Goal: Task Accomplishment & Management: Complete application form

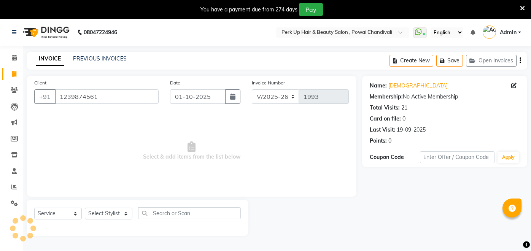
select select "5131"
select select "service"
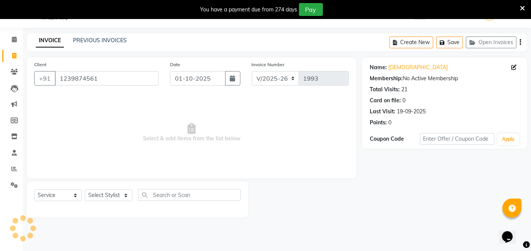
drag, startPoint x: 0, startPoint y: 0, endPoint x: 92, endPoint y: 192, distance: 213.1
click at [92, 192] on select "Select Stylist [PERSON_NAME] danish [PERSON_NAME] [PERSON_NAME] [PERSON_NAME] […" at bounding box center [109, 196] width 48 height 12
select select "46589"
click at [85, 190] on select "Select Stylist [PERSON_NAME] danish [PERSON_NAME] [PERSON_NAME] [PERSON_NAME] […" at bounding box center [109, 196] width 48 height 12
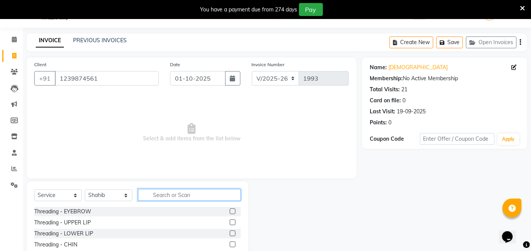
click at [188, 196] on input "text" at bounding box center [189, 195] width 103 height 12
type input "h"
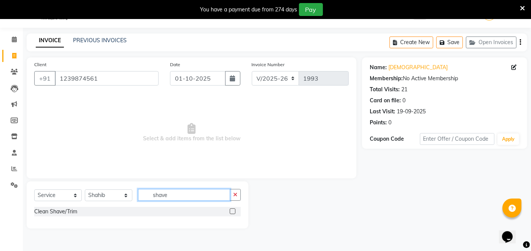
type input "shave"
click at [235, 210] on label at bounding box center [233, 212] width 6 height 6
click at [235, 210] on input "checkbox" at bounding box center [232, 211] width 5 height 5
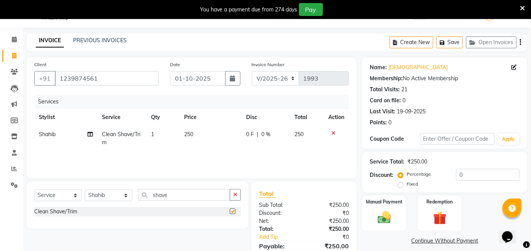
checkbox input "false"
click at [185, 135] on span "250" at bounding box center [188, 134] width 9 height 7
select select "46589"
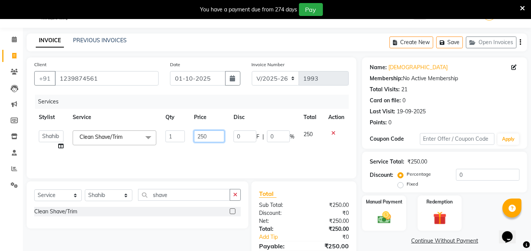
drag, startPoint x: 214, startPoint y: 139, endPoint x: 189, endPoint y: 146, distance: 26.0
click at [190, 146] on td "250" at bounding box center [210, 140] width 40 height 29
type input "1"
type input "250"
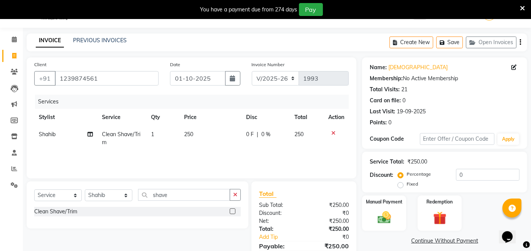
click at [249, 136] on span "0 F" at bounding box center [250, 135] width 8 height 8
select select "46589"
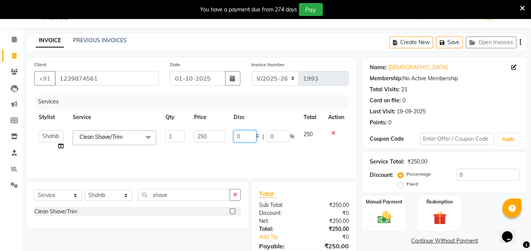
drag, startPoint x: 238, startPoint y: 139, endPoint x: 233, endPoint y: 140, distance: 5.5
click at [233, 140] on td "0 F | 0 %" at bounding box center [264, 140] width 70 height 29
type input "100"
click at [259, 155] on div "Services Stylist Service Qty Price Disc Total Action [PERSON_NAME] danish [PERS…" at bounding box center [191, 133] width 315 height 76
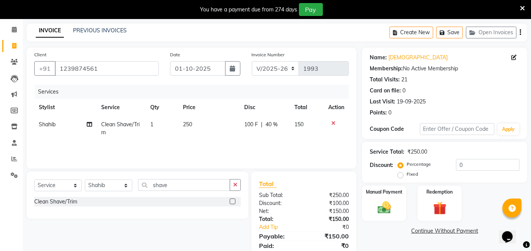
scroll to position [55, 0]
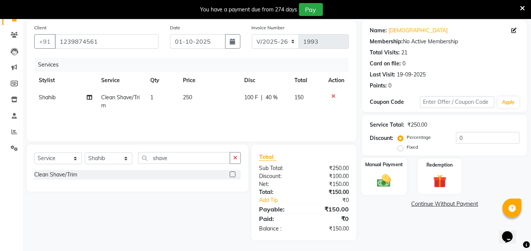
click at [376, 182] on img at bounding box center [384, 181] width 22 height 16
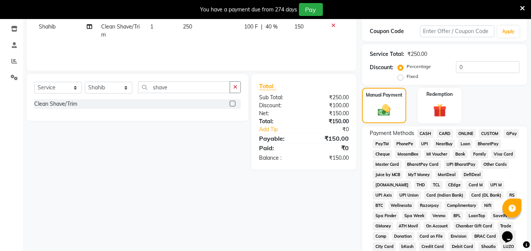
scroll to position [175, 0]
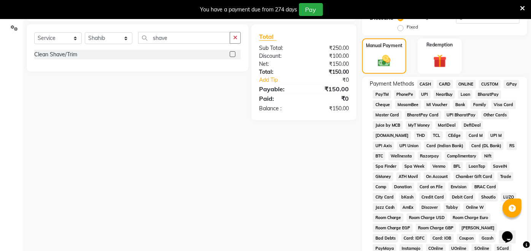
click at [426, 94] on span "UPI" at bounding box center [425, 94] width 12 height 9
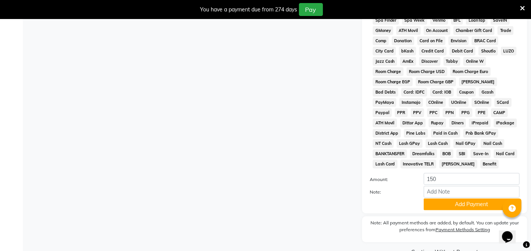
scroll to position [331, 0]
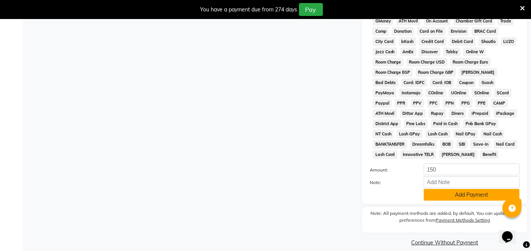
click at [467, 189] on button "Add Payment" at bounding box center [472, 195] width 96 height 12
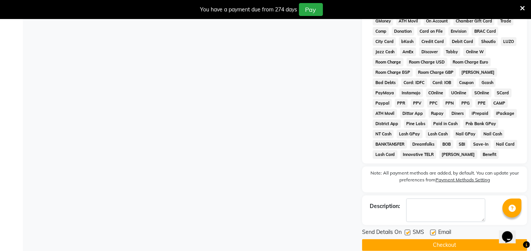
click at [433, 230] on label at bounding box center [433, 233] width 6 height 6
click at [433, 231] on input "checkbox" at bounding box center [432, 233] width 5 height 5
checkbox input "false"
click at [406, 230] on label at bounding box center [408, 233] width 6 height 6
click at [406, 231] on input "checkbox" at bounding box center [407, 233] width 5 height 5
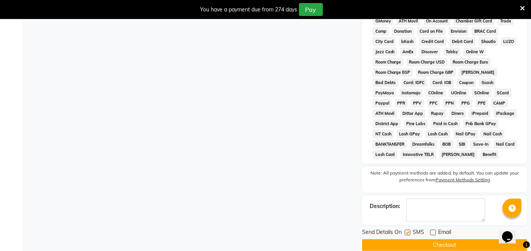
checkbox input "false"
click at [406, 239] on button "Checkout" at bounding box center [444, 245] width 165 height 12
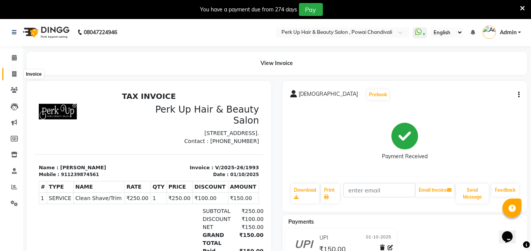
click at [11, 71] on span at bounding box center [14, 74] width 13 height 9
select select "service"
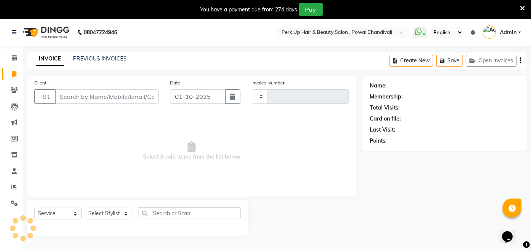
scroll to position [18, 0]
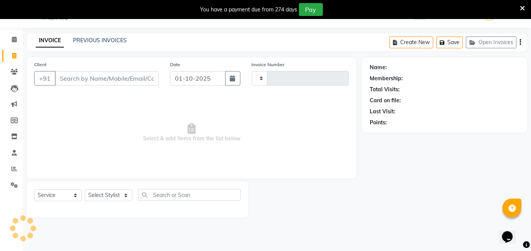
type input "1994"
select select "5131"
click at [106, 40] on link "PREVIOUS INVOICES" at bounding box center [100, 40] width 54 height 7
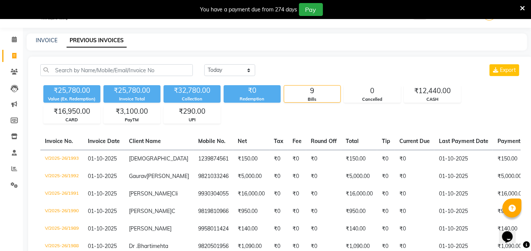
click at [48, 37] on div "INVOICE" at bounding box center [47, 41] width 22 height 8
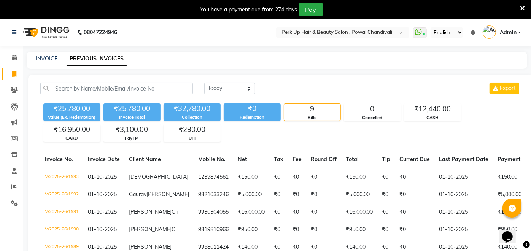
click at [17, 73] on span at bounding box center [14, 74] width 13 height 9
select select "service"
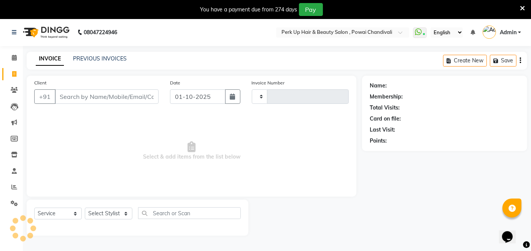
type input "1994"
select select "5131"
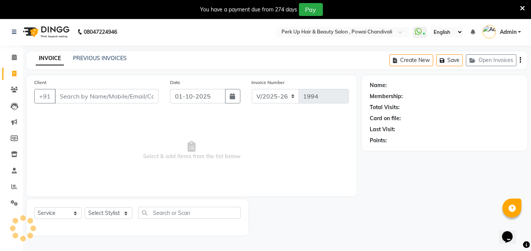
scroll to position [18, 0]
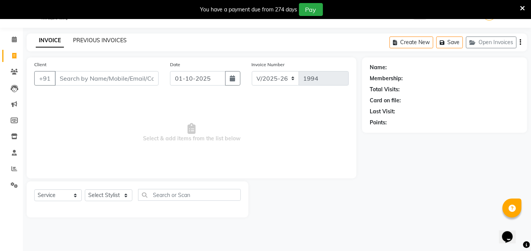
click at [91, 41] on link "PREVIOUS INVOICES" at bounding box center [100, 40] width 54 height 7
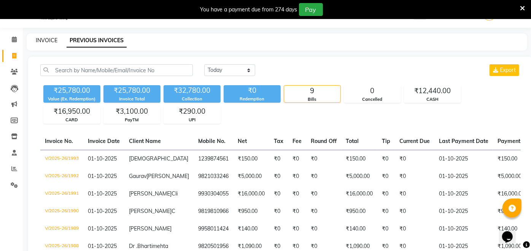
click at [40, 40] on link "INVOICE" at bounding box center [47, 40] width 22 height 7
select select "5131"
select select "service"
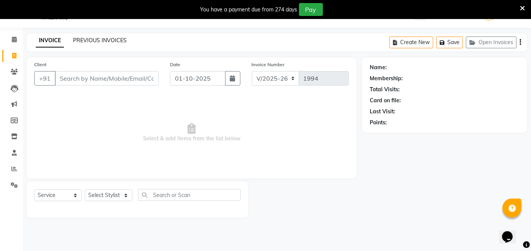
click at [88, 37] on link "PREVIOUS INVOICES" at bounding box center [100, 40] width 54 height 7
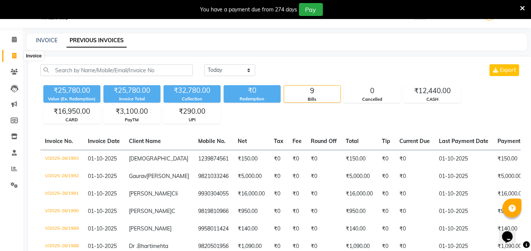
click at [13, 54] on icon at bounding box center [14, 56] width 4 height 6
select select "service"
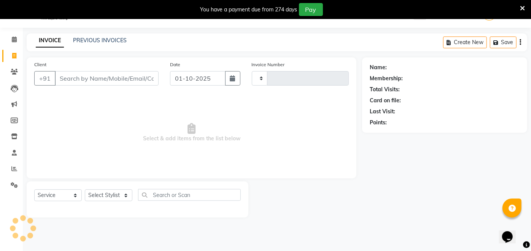
type input "1994"
select select "5131"
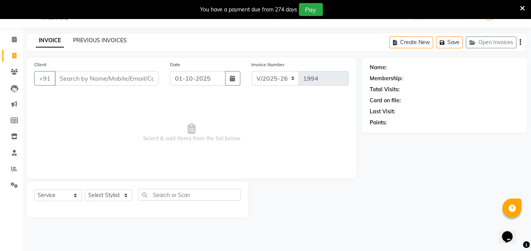
click at [120, 38] on link "PREVIOUS INVOICES" at bounding box center [100, 40] width 54 height 7
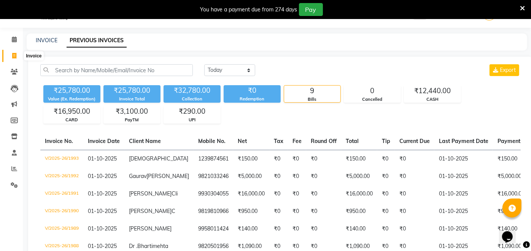
click at [11, 52] on span at bounding box center [14, 56] width 13 height 9
select select "5131"
select select "service"
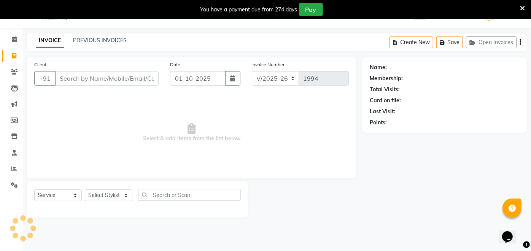
click at [115, 75] on input "Client" at bounding box center [107, 78] width 104 height 14
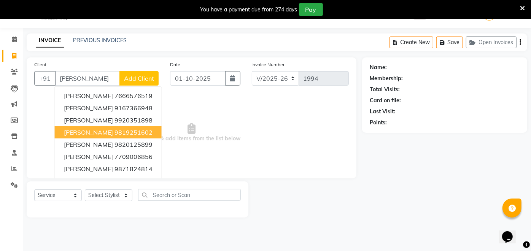
click at [116, 134] on ngb-highlight "9819251602" at bounding box center [134, 133] width 38 height 8
type input "9819251602"
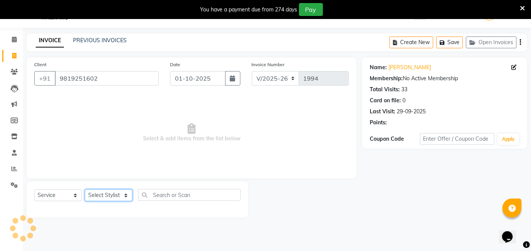
click at [115, 193] on select "Select Stylist [PERSON_NAME] danish [PERSON_NAME] [PERSON_NAME] [PERSON_NAME] […" at bounding box center [109, 196] width 48 height 12
select select "32891"
click at [85, 190] on select "Select Stylist [PERSON_NAME] danish [PERSON_NAME] [PERSON_NAME] [PERSON_NAME] […" at bounding box center [109, 196] width 48 height 12
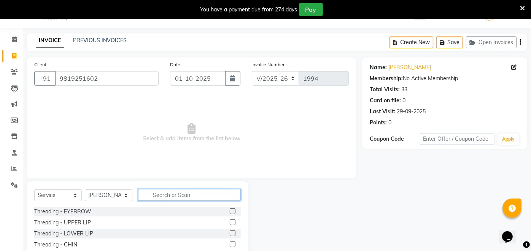
click at [163, 193] on input "text" at bounding box center [189, 195] width 103 height 12
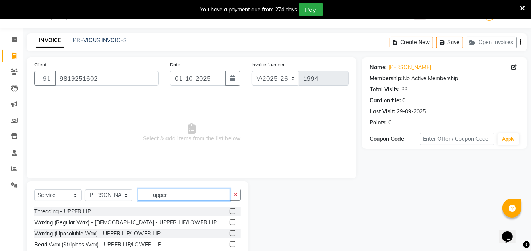
type input "upper"
click at [233, 212] on label at bounding box center [233, 212] width 6 height 6
click at [233, 212] on input "checkbox" at bounding box center [232, 211] width 5 height 5
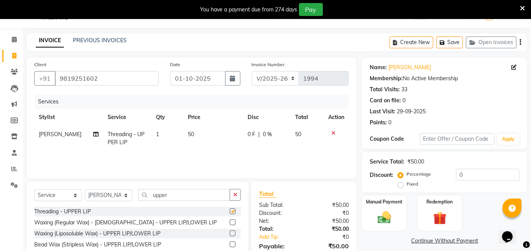
checkbox input "false"
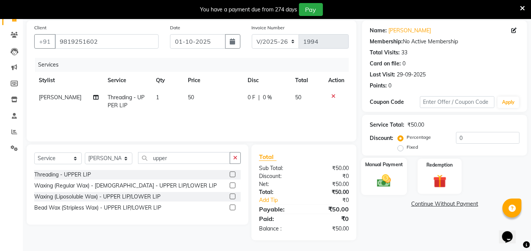
click at [393, 170] on div "Manual Payment" at bounding box center [385, 176] width 46 height 37
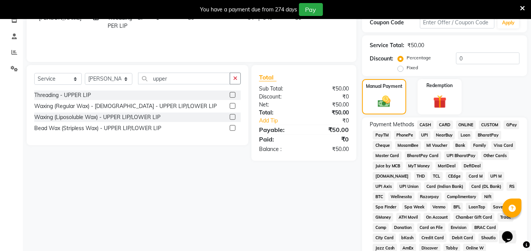
scroll to position [147, 0]
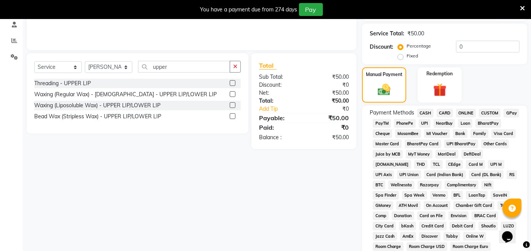
click at [427, 123] on span "UPI" at bounding box center [425, 123] width 12 height 9
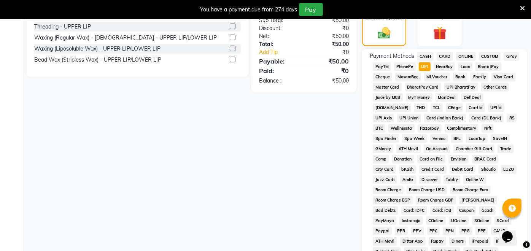
scroll to position [331, 0]
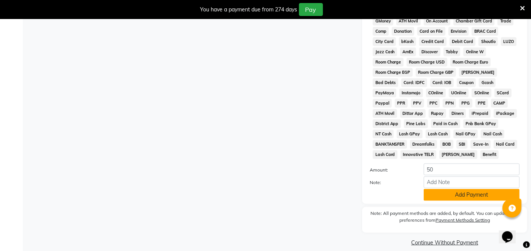
click at [480, 189] on button "Add Payment" at bounding box center [472, 195] width 96 height 12
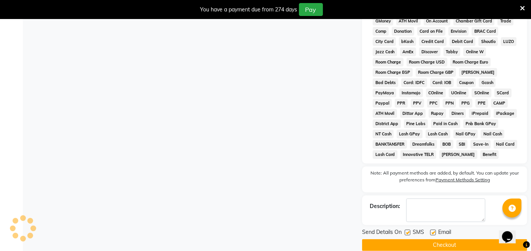
click at [430, 239] on button "Checkout" at bounding box center [444, 245] width 165 height 12
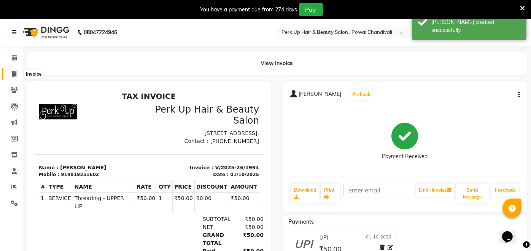
click at [15, 77] on span at bounding box center [14, 74] width 13 height 9
select select "5131"
select select "service"
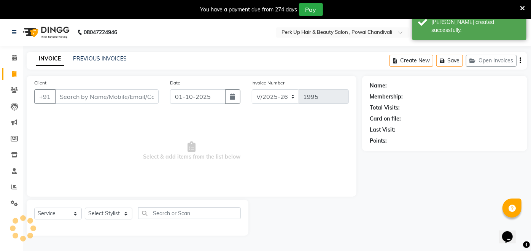
scroll to position [18, 0]
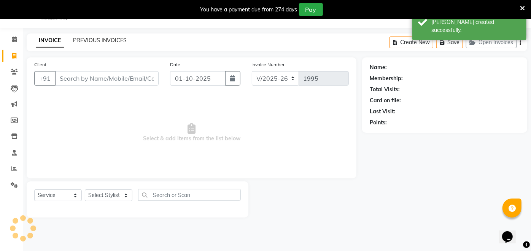
click at [110, 38] on link "PREVIOUS INVOICES" at bounding box center [100, 40] width 54 height 7
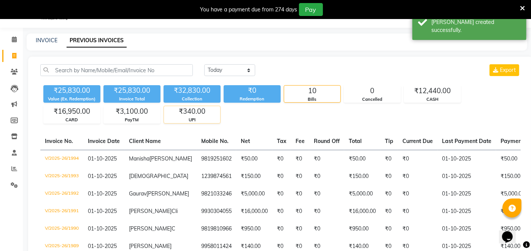
click at [201, 112] on div "₹340.00" at bounding box center [192, 111] width 56 height 11
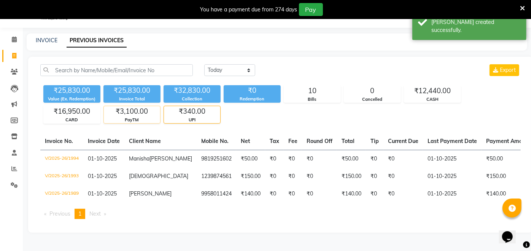
click at [129, 116] on div "₹3,100.00" at bounding box center [132, 111] width 56 height 11
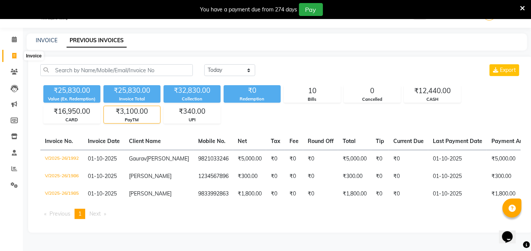
click at [13, 57] on icon at bounding box center [14, 56] width 4 height 6
select select "5131"
select select "service"
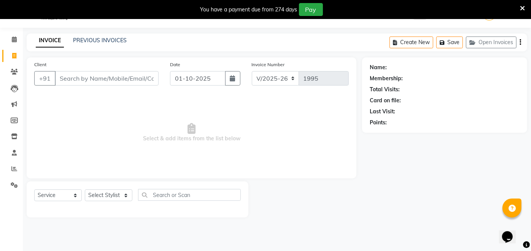
click at [77, 82] on input "Client" at bounding box center [107, 78] width 104 height 14
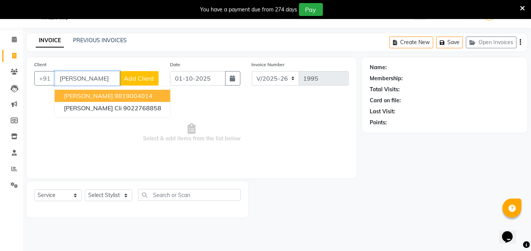
click at [122, 94] on ngb-highlight "9819004014" at bounding box center [134, 96] width 38 height 8
type input "9819004014"
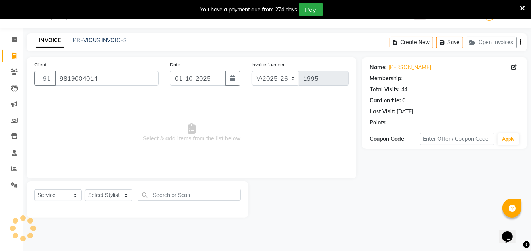
select select "1: Object"
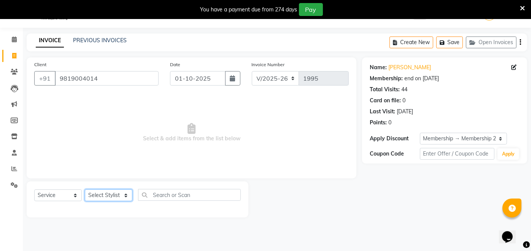
click at [110, 197] on select "Select Stylist [PERSON_NAME] danish [PERSON_NAME] [PERSON_NAME] [PERSON_NAME] […" at bounding box center [109, 196] width 48 height 12
select select "32894"
click at [85, 190] on select "Select Stylist [PERSON_NAME] danish [PERSON_NAME] [PERSON_NAME] [PERSON_NAME] […" at bounding box center [109, 196] width 48 height 12
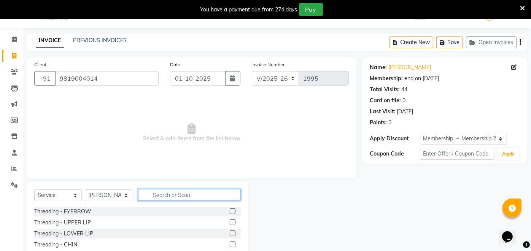
click at [183, 195] on input "text" at bounding box center [189, 195] width 103 height 12
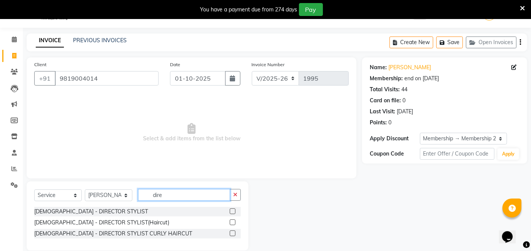
type input "dire"
click at [234, 221] on label at bounding box center [233, 223] width 6 height 6
click at [234, 221] on input "checkbox" at bounding box center [232, 222] width 5 height 5
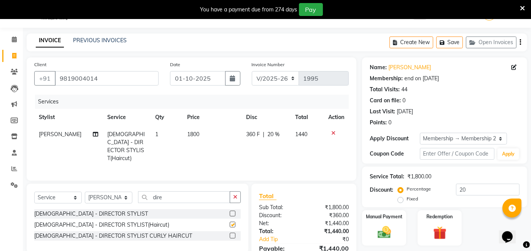
checkbox input "false"
click at [190, 197] on input "dire" at bounding box center [184, 197] width 92 height 12
click at [108, 193] on select "Select Stylist [PERSON_NAME] danish [PERSON_NAME] [PERSON_NAME] [PERSON_NAME] […" at bounding box center [109, 198] width 48 height 12
select select "32895"
click at [85, 192] on select "Select Stylist [PERSON_NAME] danish [PERSON_NAME] [PERSON_NAME] [PERSON_NAME] […" at bounding box center [109, 198] width 48 height 12
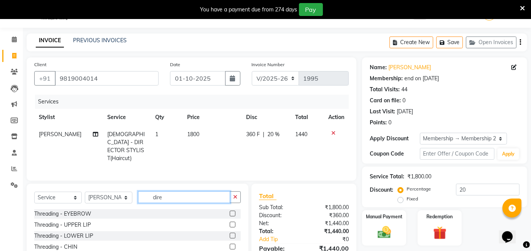
click at [186, 195] on input "dire" at bounding box center [184, 197] width 92 height 12
type input "d"
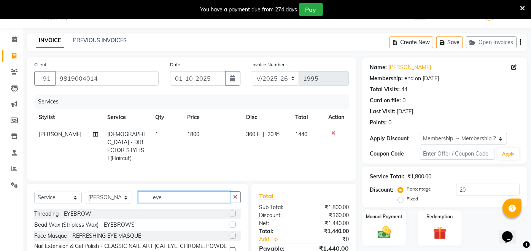
type input "eye"
click at [232, 211] on label at bounding box center [233, 214] width 6 height 6
click at [232, 212] on input "checkbox" at bounding box center [232, 214] width 5 height 5
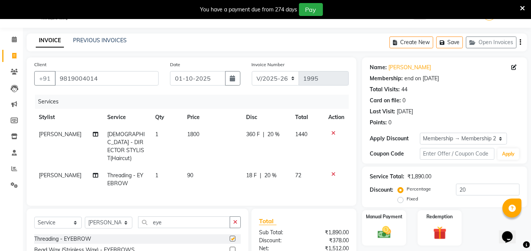
checkbox input "false"
click at [265, 172] on span "20 %" at bounding box center [270, 176] width 12 height 8
select select "32895"
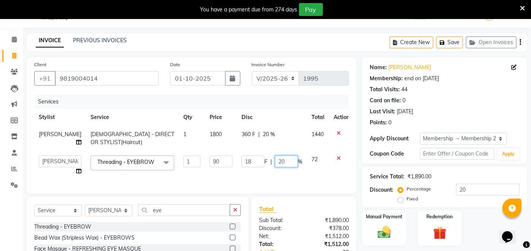
drag, startPoint x: 284, startPoint y: 166, endPoint x: 263, endPoint y: 163, distance: 20.7
click at [263, 163] on div "18 F | 20 %" at bounding box center [272, 162] width 61 height 12
type input "0"
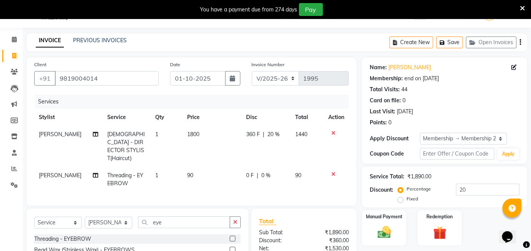
click at [272, 167] on td "0 F | 0 %" at bounding box center [266, 179] width 49 height 25
select select "32895"
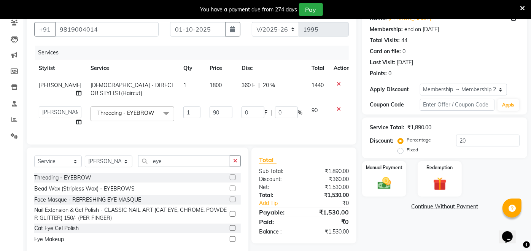
scroll to position [90, 0]
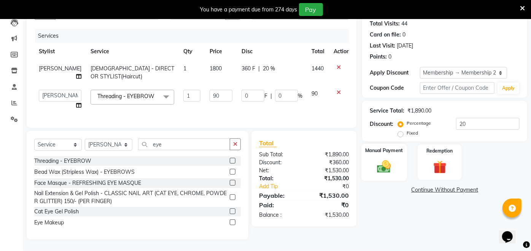
click at [397, 154] on div "Manual Payment" at bounding box center [385, 162] width 46 height 37
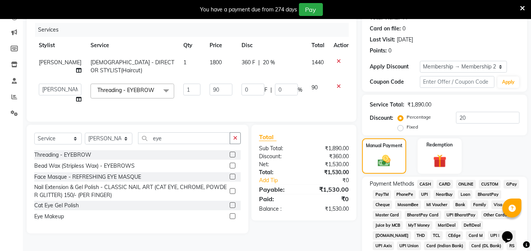
click at [427, 193] on span "UPI" at bounding box center [425, 194] width 12 height 9
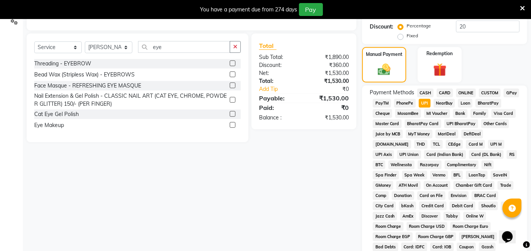
scroll to position [346, 0]
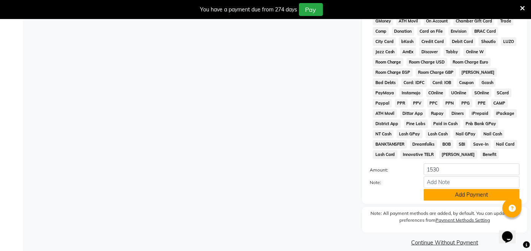
click at [474, 189] on button "Add Payment" at bounding box center [472, 195] width 96 height 12
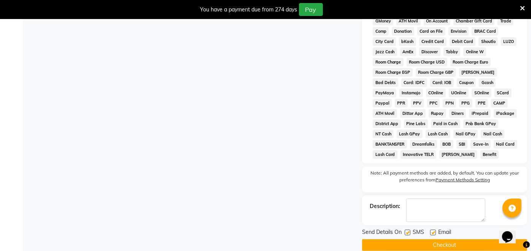
click at [445, 239] on button "Checkout" at bounding box center [444, 245] width 165 height 12
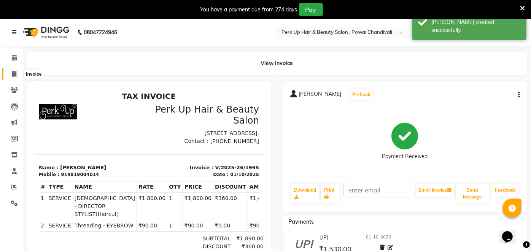
click at [15, 73] on icon at bounding box center [14, 74] width 4 height 6
select select "service"
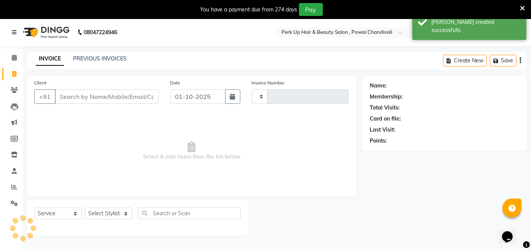
type input "1996"
select select "5131"
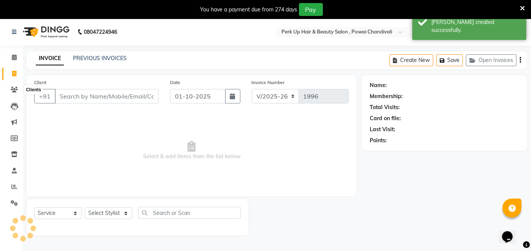
scroll to position [18, 0]
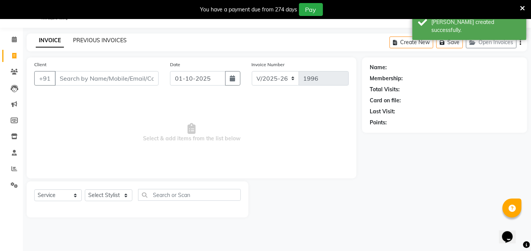
click at [110, 37] on link "PREVIOUS INVOICES" at bounding box center [100, 40] width 54 height 7
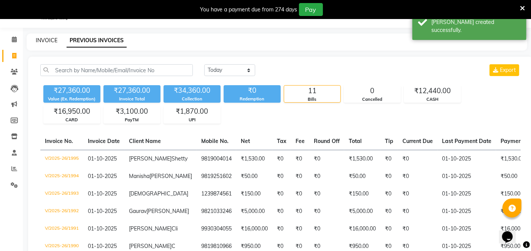
click at [51, 37] on link "INVOICE" at bounding box center [47, 40] width 22 height 7
select select "5131"
select select "service"
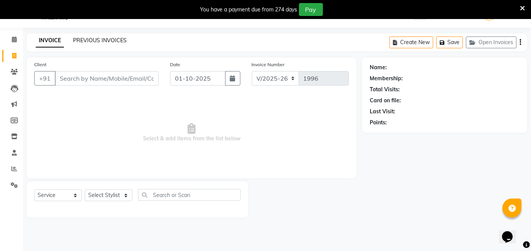
click at [102, 37] on link "PREVIOUS INVOICES" at bounding box center [100, 40] width 54 height 7
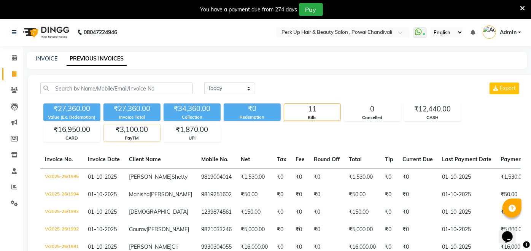
click at [121, 134] on div "₹3,100.00" at bounding box center [132, 129] width 56 height 11
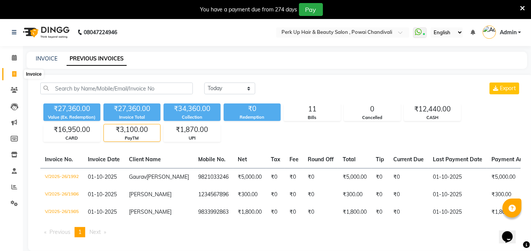
click at [13, 72] on icon at bounding box center [14, 74] width 4 height 6
select select "5131"
select select "service"
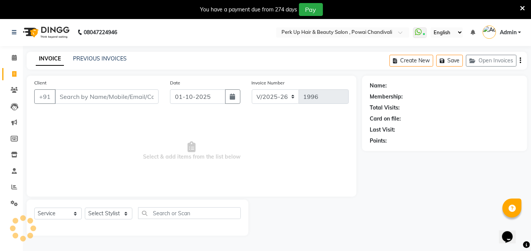
scroll to position [18, 0]
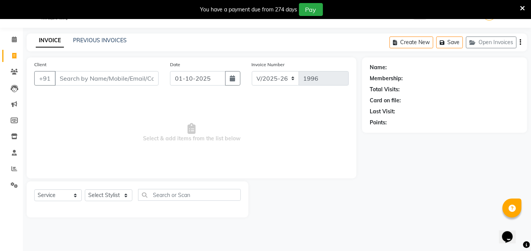
click at [97, 77] on input "Client" at bounding box center [107, 78] width 104 height 14
click at [100, 196] on select "Select Stylist [PERSON_NAME] danish [PERSON_NAME] [PERSON_NAME] [PERSON_NAME] […" at bounding box center [109, 196] width 48 height 12
select select "68112"
click at [85, 190] on select "Select Stylist [PERSON_NAME] danish [PERSON_NAME] [PERSON_NAME] [PERSON_NAME] […" at bounding box center [109, 196] width 48 height 12
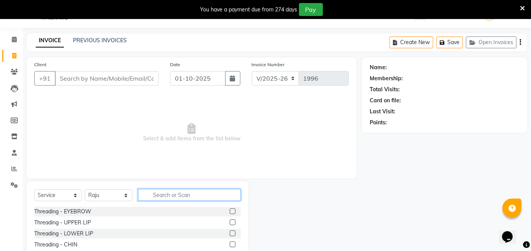
click at [192, 196] on input "text" at bounding box center [189, 195] width 103 height 12
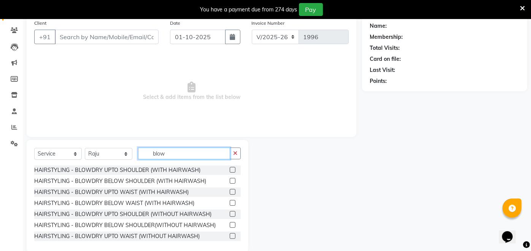
scroll to position [70, 0]
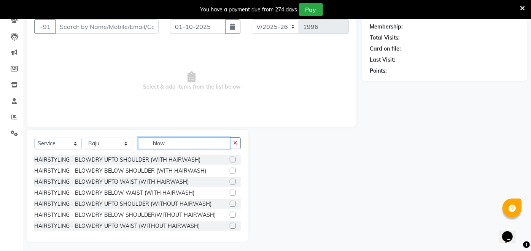
type input "blow"
click at [230, 170] on label at bounding box center [233, 171] width 6 height 6
click at [230, 170] on input "checkbox" at bounding box center [232, 171] width 5 height 5
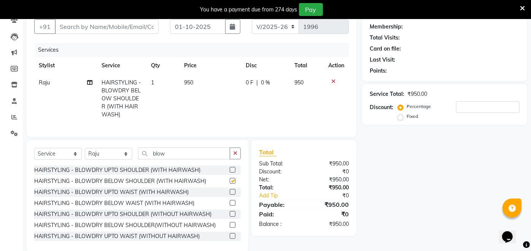
checkbox input "false"
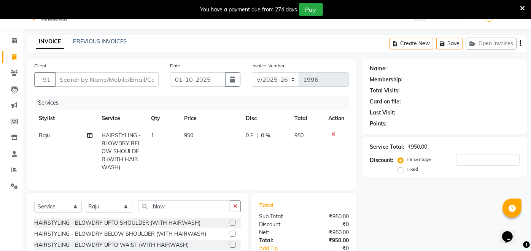
scroll to position [0, 0]
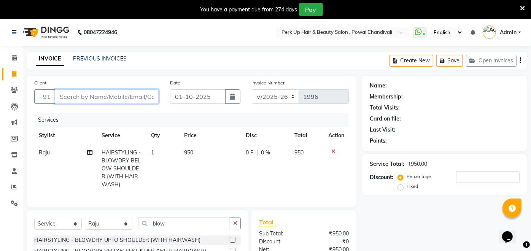
click at [109, 100] on input "Client" at bounding box center [107, 96] width 104 height 14
type input "7"
type input "0"
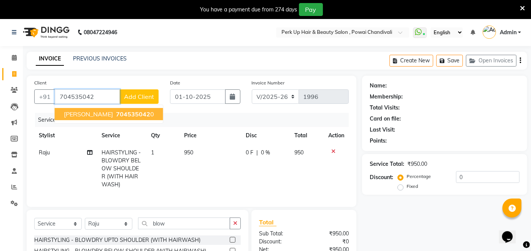
click at [125, 113] on span "704535042" at bounding box center [133, 114] width 34 height 8
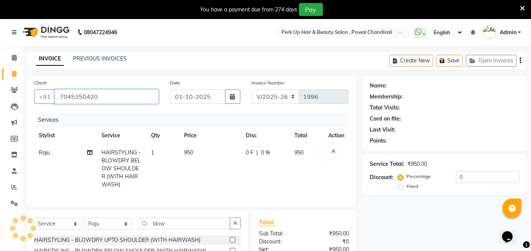
type input "7045350420"
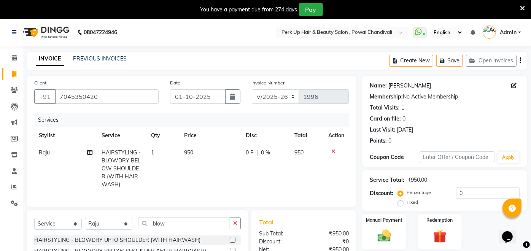
click at [415, 84] on link "[PERSON_NAME]" at bounding box center [410, 86] width 43 height 8
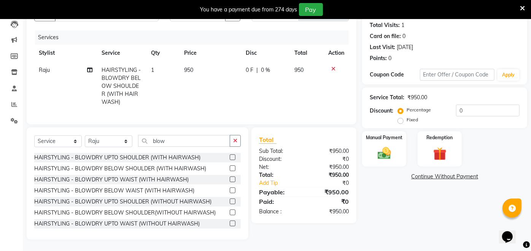
scroll to position [89, 0]
click at [390, 148] on img at bounding box center [384, 153] width 22 height 16
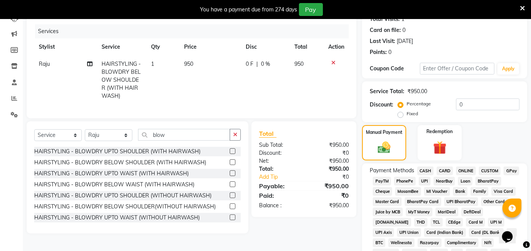
click at [427, 182] on span "UPI" at bounding box center [425, 181] width 12 height 9
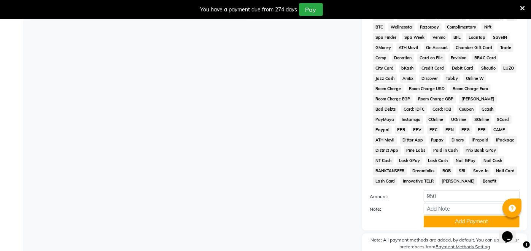
scroll to position [331, 0]
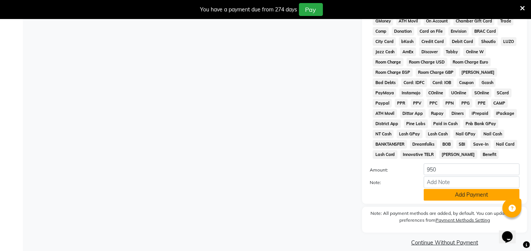
click at [470, 189] on button "Add Payment" at bounding box center [472, 195] width 96 height 12
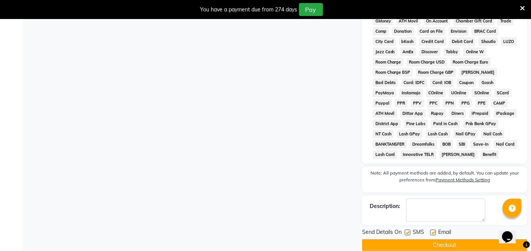
click at [439, 239] on button "Checkout" at bounding box center [444, 245] width 165 height 12
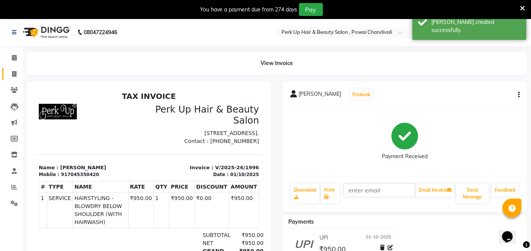
click at [14, 74] on icon at bounding box center [14, 74] width 4 height 6
select select "5131"
select select "service"
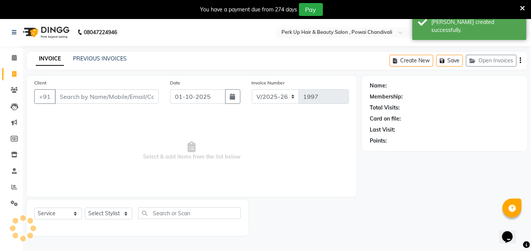
scroll to position [18, 0]
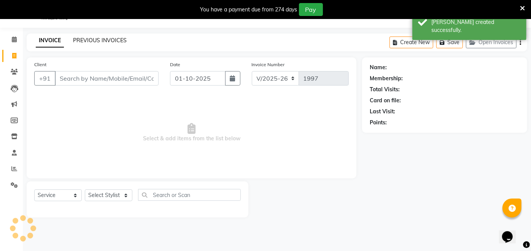
click at [98, 42] on link "PREVIOUS INVOICES" at bounding box center [100, 40] width 54 height 7
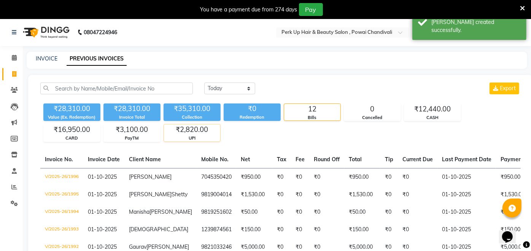
click at [207, 129] on div "₹2,820.00" at bounding box center [192, 129] width 56 height 11
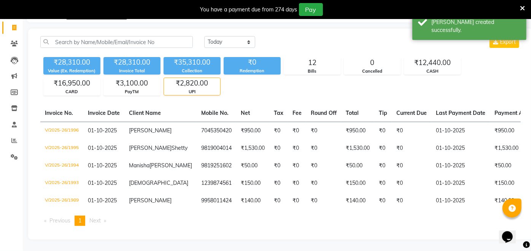
scroll to position [83, 0]
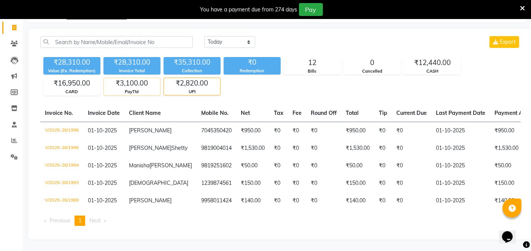
click at [123, 78] on div "₹3,100.00" at bounding box center [132, 83] width 56 height 11
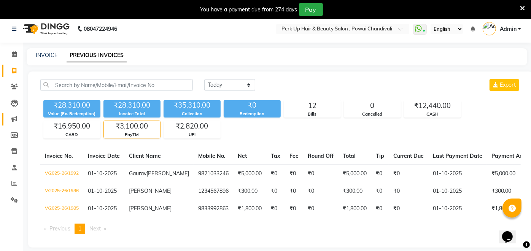
scroll to position [0, 0]
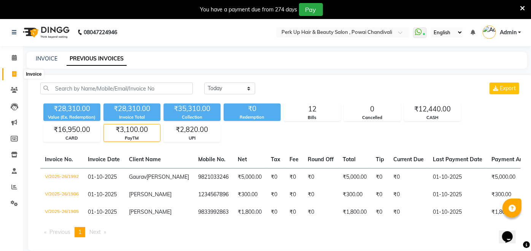
click at [15, 70] on span at bounding box center [14, 74] width 13 height 9
select select "5131"
select select "service"
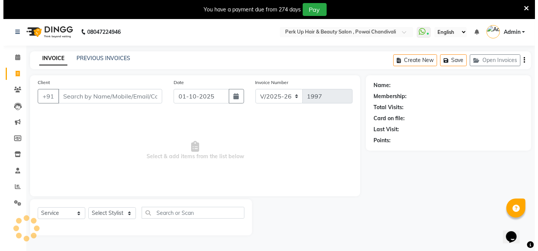
scroll to position [18, 0]
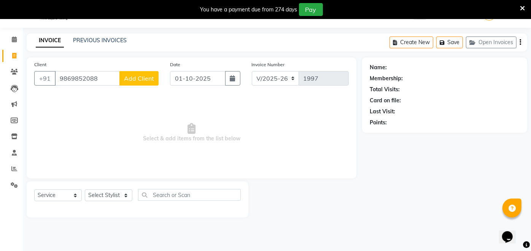
type input "9869852088"
click at [127, 80] on span "Add Client" at bounding box center [139, 79] width 30 height 8
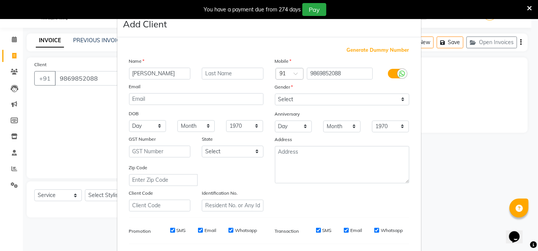
type input "[PERSON_NAME]"
click at [330, 100] on select "Select [DEMOGRAPHIC_DATA] [DEMOGRAPHIC_DATA] Other Prefer Not To Say" at bounding box center [342, 100] width 134 height 12
select select "[DEMOGRAPHIC_DATA]"
click at [275, 94] on select "Select [DEMOGRAPHIC_DATA] [DEMOGRAPHIC_DATA] Other Prefer Not To Say" at bounding box center [342, 100] width 134 height 12
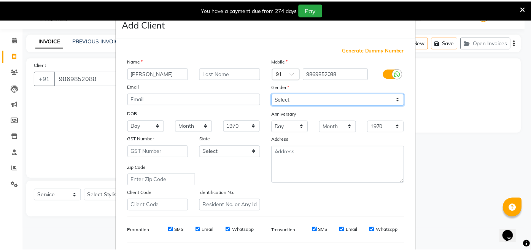
scroll to position [100, 0]
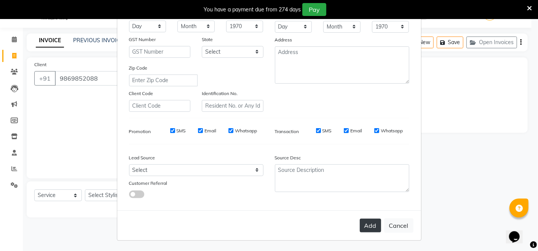
click at [373, 224] on button "Add" at bounding box center [370, 226] width 21 height 14
select select
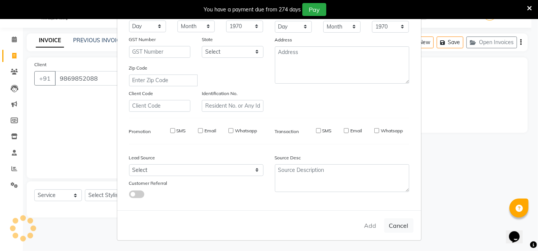
select select
checkbox input "false"
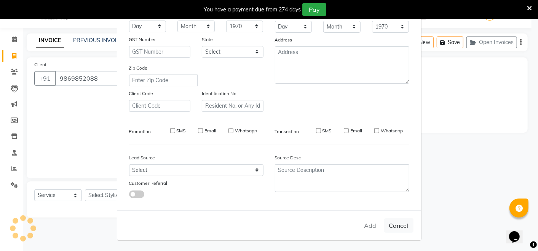
checkbox input "false"
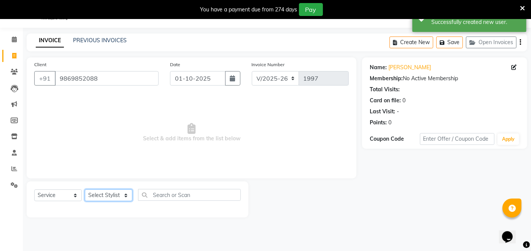
click at [116, 194] on select "Select Stylist [PERSON_NAME] danish [PERSON_NAME] [PERSON_NAME] [PERSON_NAME] […" at bounding box center [109, 196] width 48 height 12
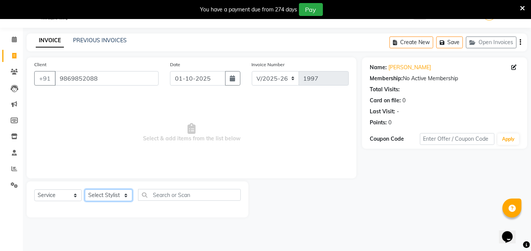
select select "46589"
click at [85, 190] on select "Select Stylist [PERSON_NAME] danish [PERSON_NAME] [PERSON_NAME] [PERSON_NAME] […" at bounding box center [109, 196] width 48 height 12
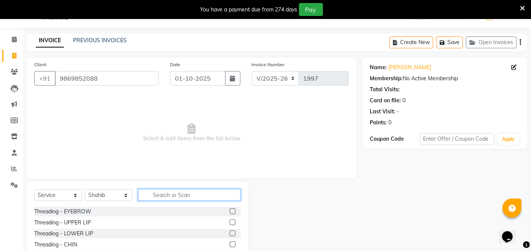
click at [191, 192] on input "text" at bounding box center [189, 195] width 103 height 12
click at [196, 193] on input "text" at bounding box center [189, 195] width 103 height 12
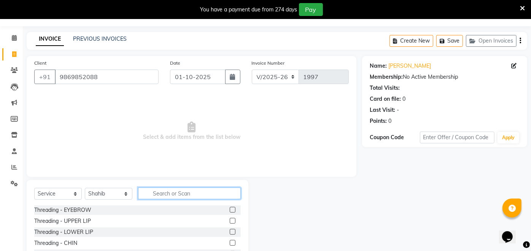
scroll to position [0, 0]
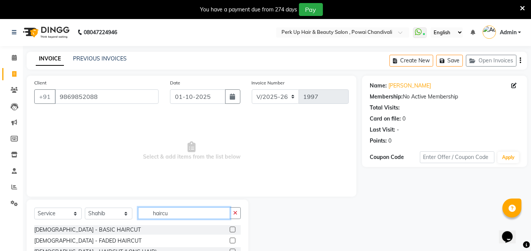
type input "haircu"
click at [230, 230] on label at bounding box center [233, 230] width 6 height 6
click at [230, 230] on input "checkbox" at bounding box center [232, 230] width 5 height 5
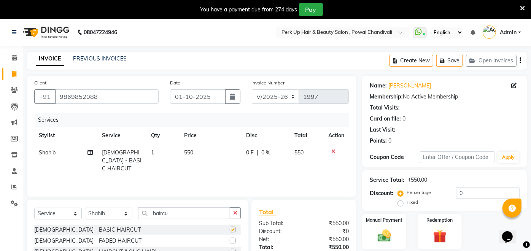
checkbox input "false"
click at [188, 148] on td "550" at bounding box center [211, 160] width 62 height 33
select select "46589"
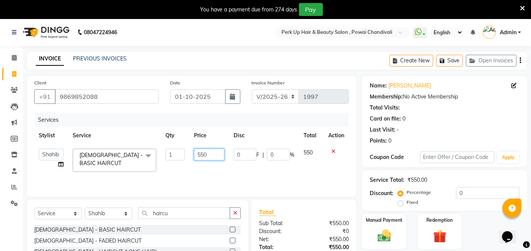
drag, startPoint x: 208, startPoint y: 153, endPoint x: 186, endPoint y: 158, distance: 22.5
click at [186, 158] on tr "[PERSON_NAME] danish [PERSON_NAME] [PERSON_NAME] [PERSON_NAME] [PERSON_NAME] [P…" at bounding box center [191, 160] width 315 height 32
type input "350"
click at [189, 170] on div "Services Stylist Service Qty Price Disc Total Action [PERSON_NAME] danish [PERS…" at bounding box center [191, 151] width 315 height 76
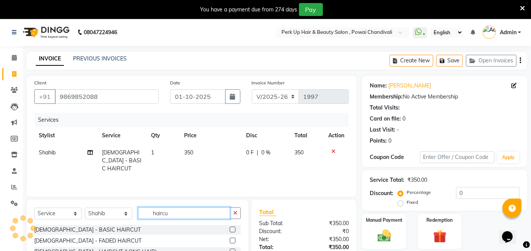
click at [182, 215] on input "haircu" at bounding box center [184, 213] width 92 height 12
type input "h"
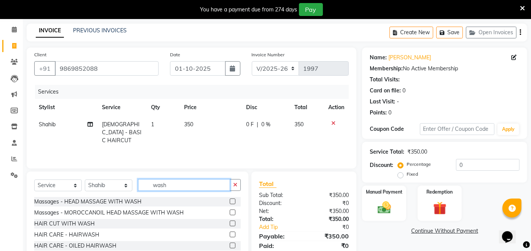
scroll to position [72, 0]
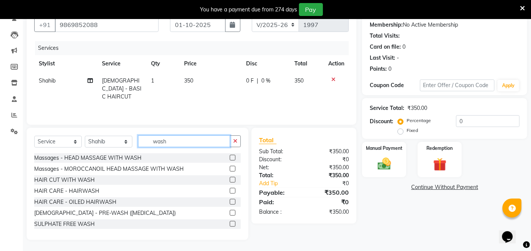
type input "wash"
click at [230, 191] on label at bounding box center [233, 191] width 6 height 6
click at [230, 191] on input "checkbox" at bounding box center [232, 191] width 5 height 5
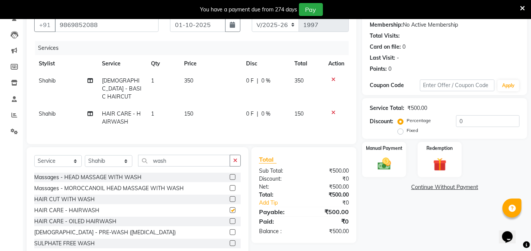
checkbox input "false"
click at [393, 153] on div "Manual Payment" at bounding box center [385, 159] width 46 height 37
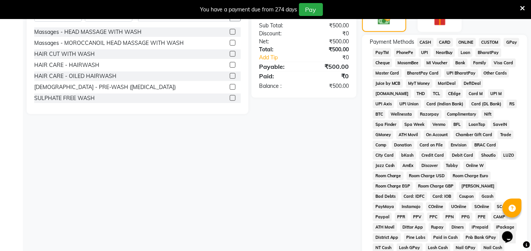
scroll to position [198, 0]
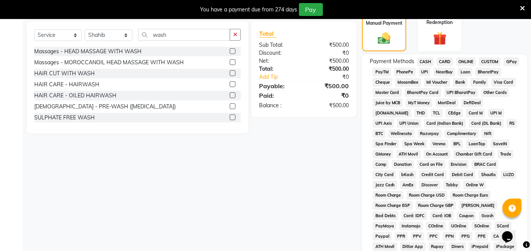
click at [423, 70] on span "UPI" at bounding box center [425, 72] width 12 height 9
click at [380, 75] on span "PayTM" at bounding box center [382, 72] width 18 height 9
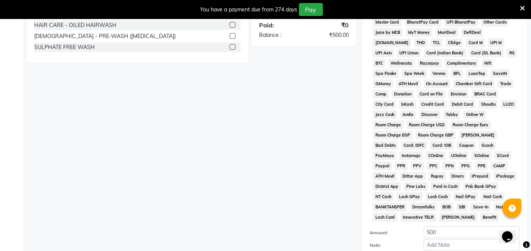
scroll to position [331, 0]
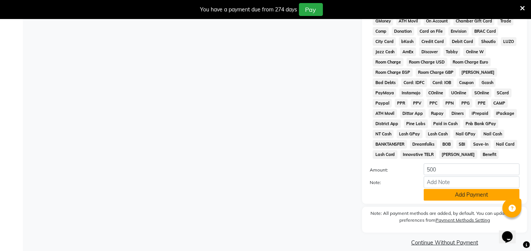
click at [467, 189] on button "Add Payment" at bounding box center [472, 195] width 96 height 12
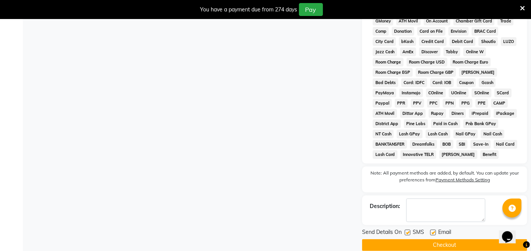
drag, startPoint x: 450, startPoint y: 238, endPoint x: 459, endPoint y: 233, distance: 10.2
click at [450, 239] on button "Checkout" at bounding box center [444, 245] width 165 height 12
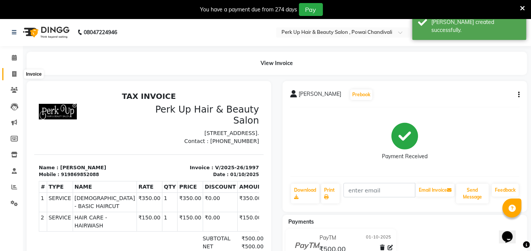
drag, startPoint x: 14, startPoint y: 75, endPoint x: 21, endPoint y: 78, distance: 7.3
click at [14, 75] on icon at bounding box center [14, 74] width 4 height 6
select select "5131"
select select "service"
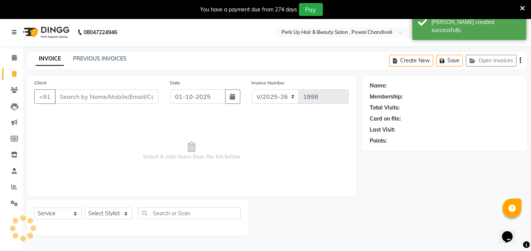
scroll to position [18, 0]
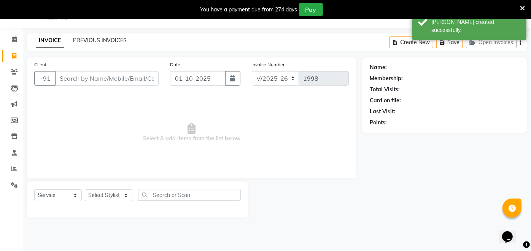
click at [84, 40] on link "PREVIOUS INVOICES" at bounding box center [100, 40] width 54 height 7
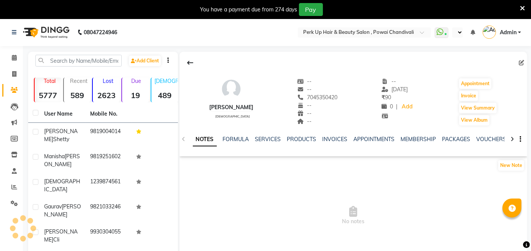
select select "en"
click at [330, 140] on link "INVOICES" at bounding box center [335, 139] width 25 height 7
